Goal: Navigation & Orientation: Find specific page/section

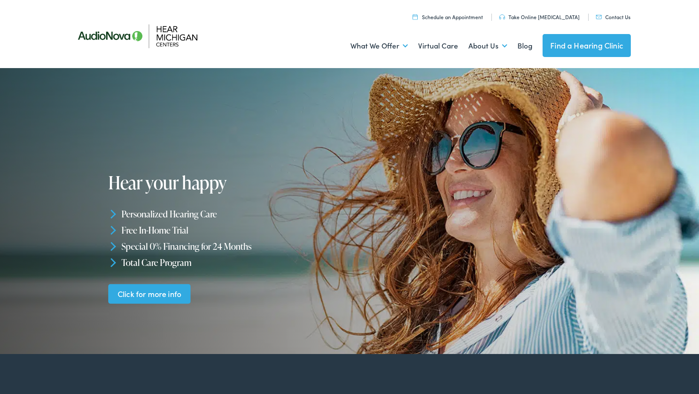
click at [587, 43] on link "Find a Hearing Clinic" at bounding box center [586, 45] width 88 height 23
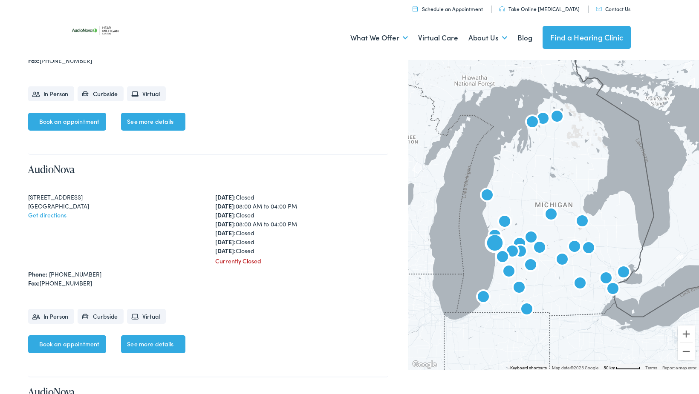
scroll to position [930, 0]
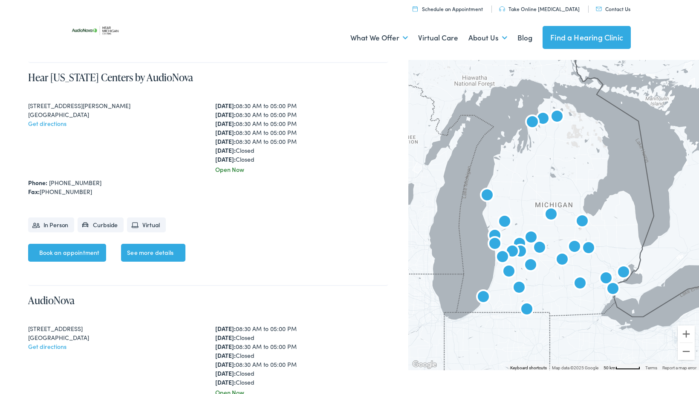
click at [553, 215] on img "AudioNova" at bounding box center [551, 215] width 20 height 20
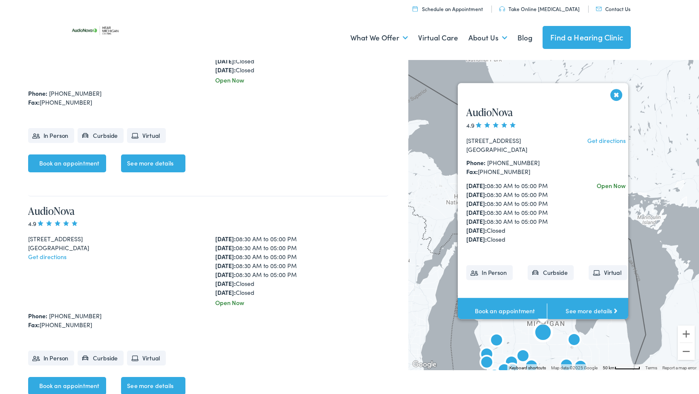
scroll to position [3562, 0]
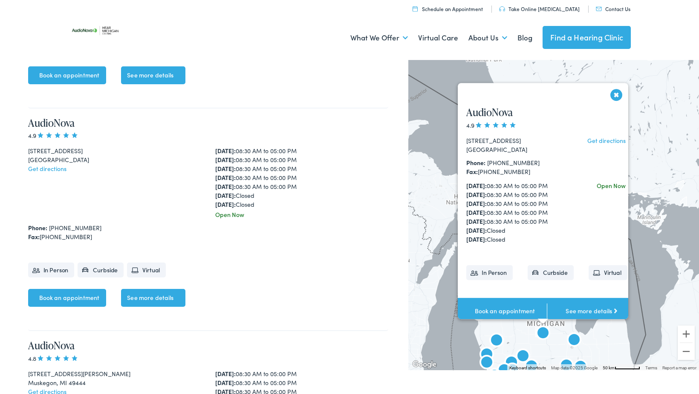
click at [614, 92] on button "Close" at bounding box center [616, 94] width 15 height 15
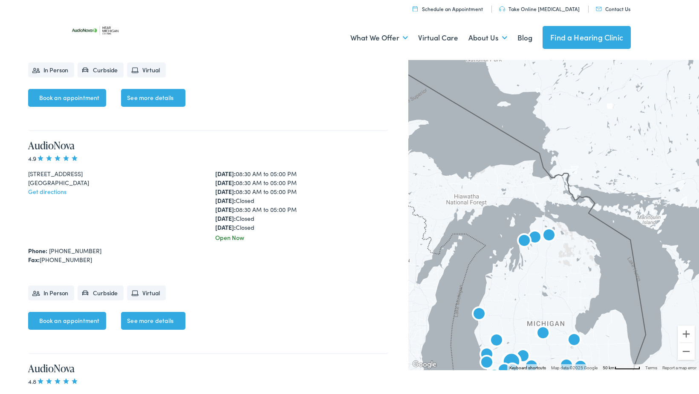
scroll to position [1746, 0]
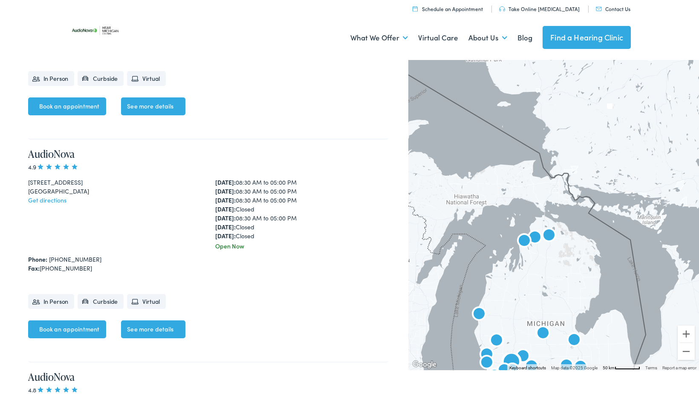
click at [168, 321] on link "See more details" at bounding box center [153, 330] width 64 height 18
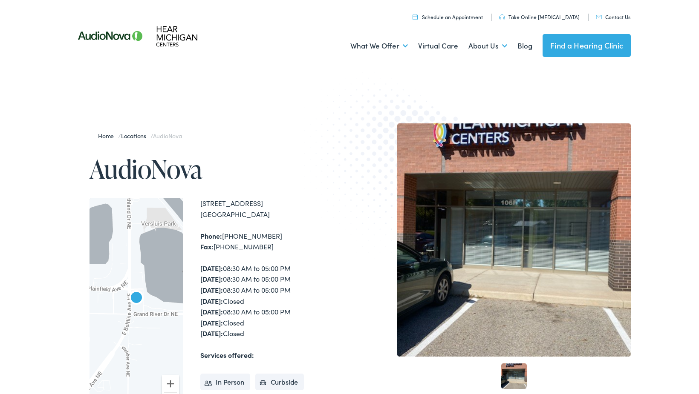
scroll to position [221, 0]
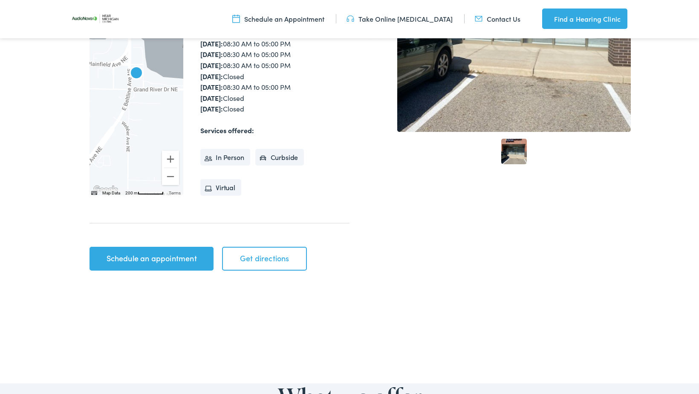
click at [266, 261] on link "Get directions" at bounding box center [264, 259] width 85 height 24
